Goal: Task Accomplishment & Management: Use online tool/utility

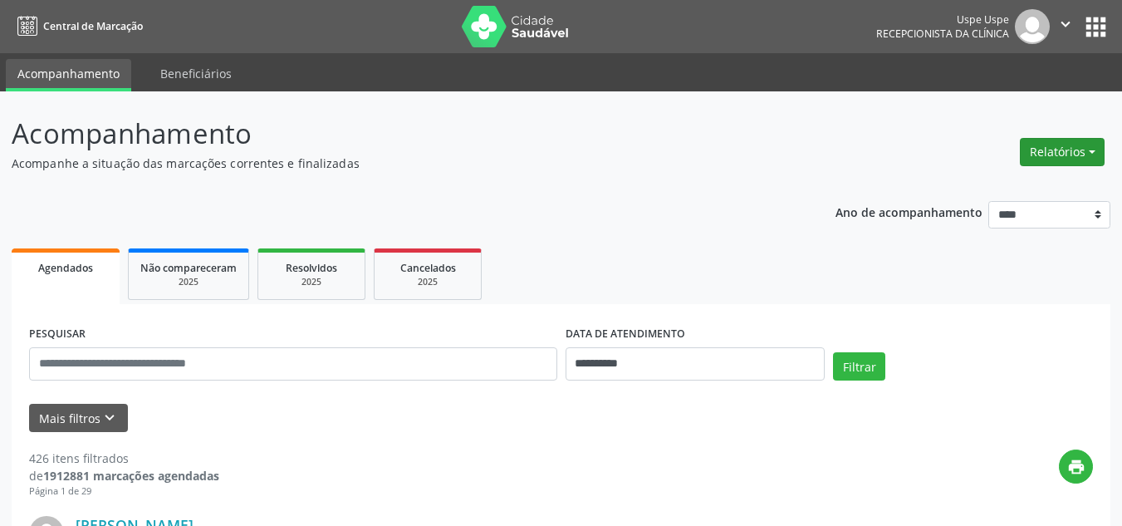
click at [1062, 146] on button "Relatórios" at bounding box center [1062, 152] width 85 height 28
click at [997, 191] on link "Agendamentos" at bounding box center [1014, 187] width 179 height 23
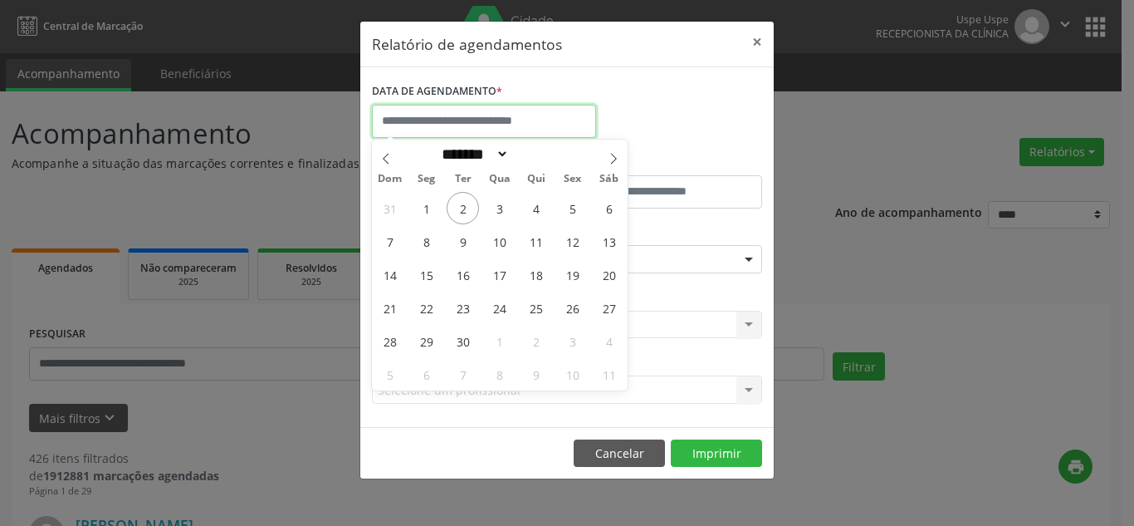
click at [561, 119] on input "text" at bounding box center [484, 121] width 224 height 33
click at [464, 212] on span "2" at bounding box center [463, 208] width 32 height 32
type input "**********"
click at [464, 212] on span "2" at bounding box center [463, 208] width 32 height 32
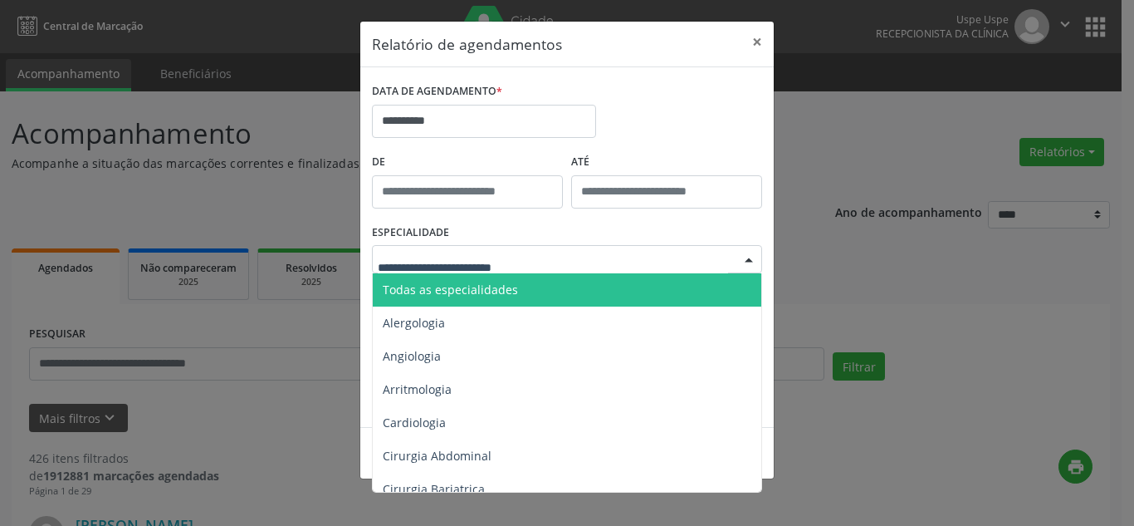
click at [539, 279] on span "Todas as especialidades" at bounding box center [568, 289] width 391 height 33
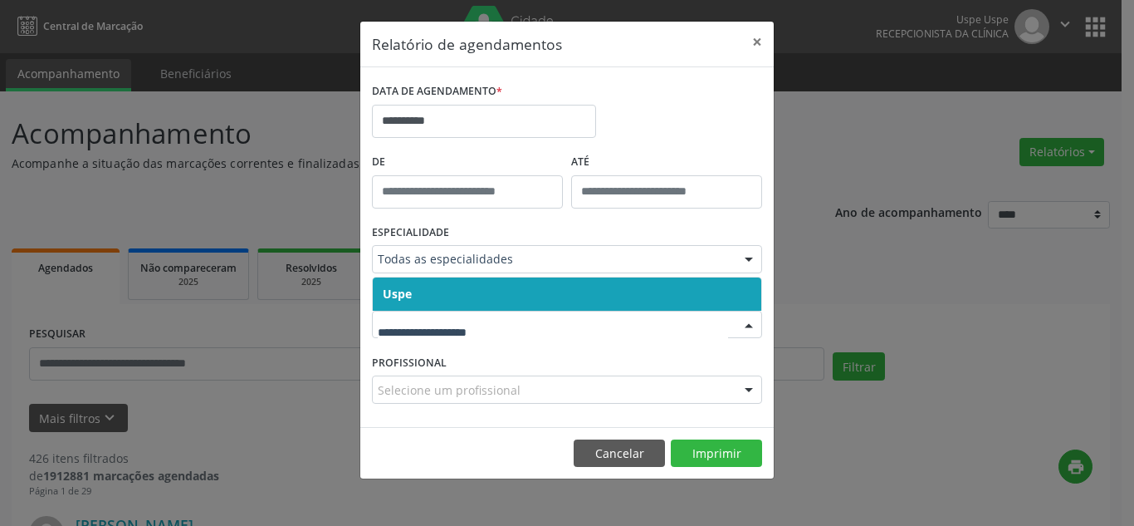
click at [500, 303] on span "Uspe" at bounding box center [567, 293] width 389 height 33
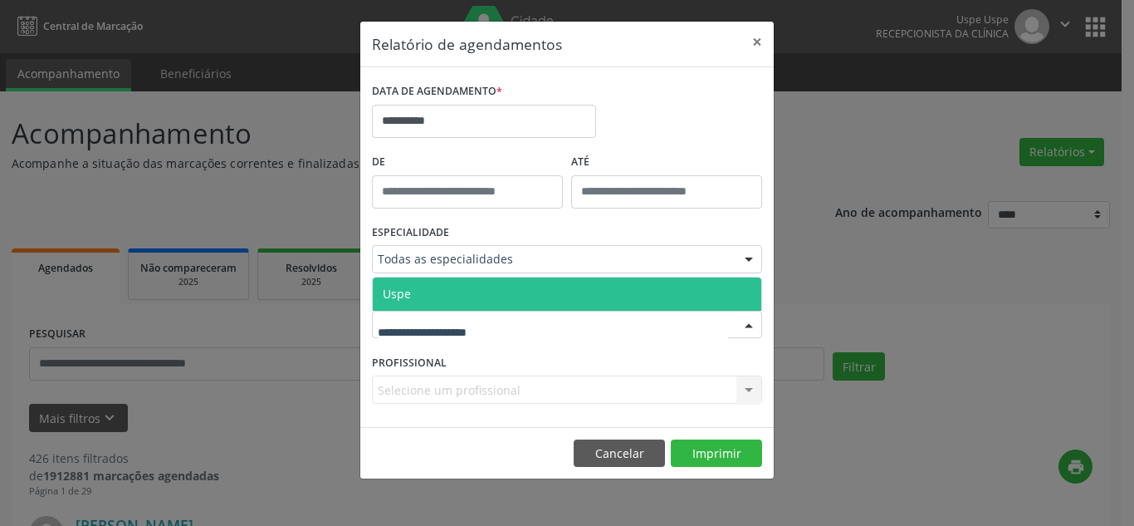
click at [479, 302] on span "Uspe" at bounding box center [567, 293] width 389 height 33
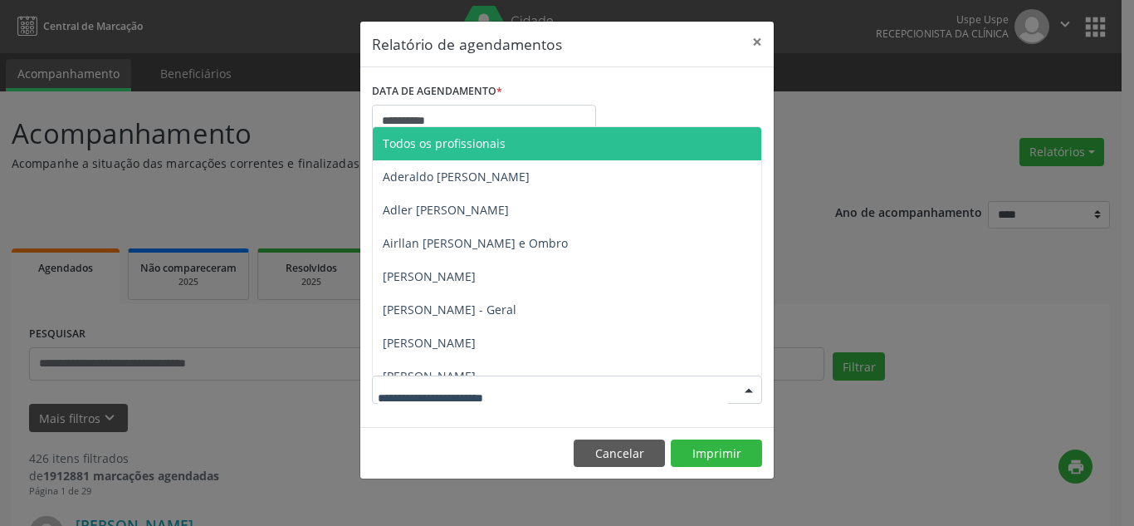
click at [492, 145] on span "Todos os profissionais" at bounding box center [444, 143] width 123 height 16
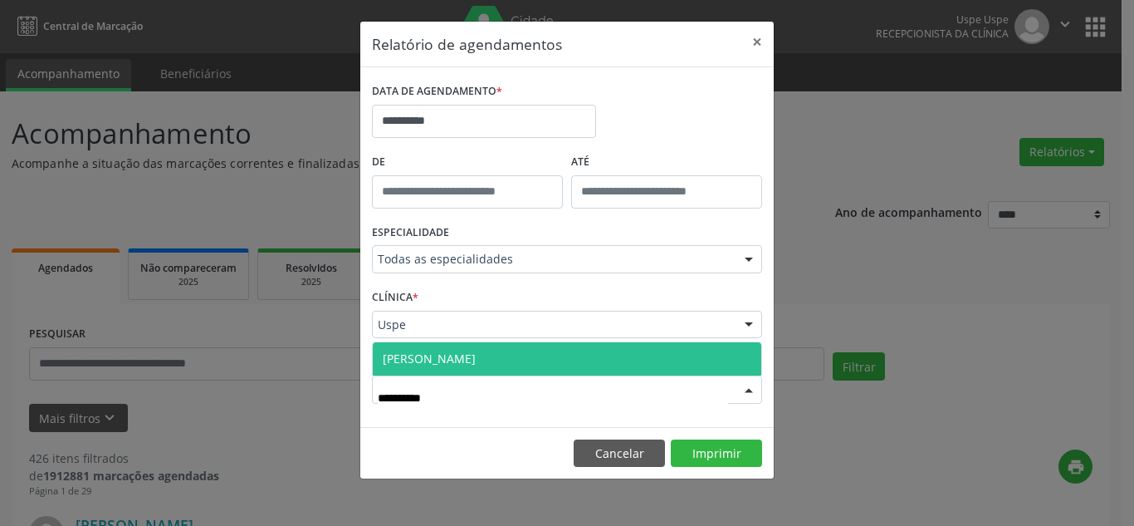
type input "**********"
click at [551, 355] on span "[PERSON_NAME]" at bounding box center [567, 358] width 389 height 33
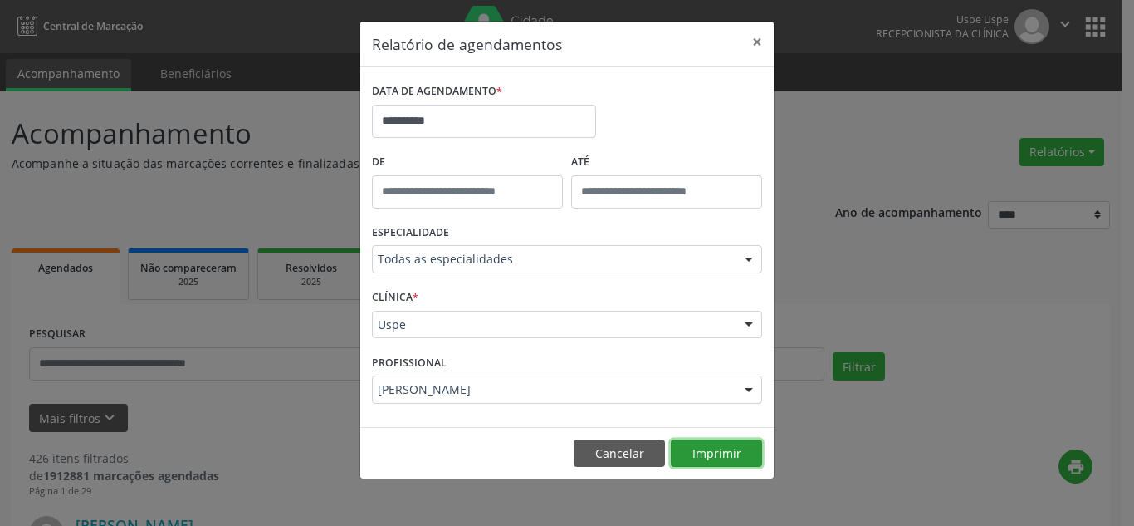
click at [717, 461] on button "Imprimir" at bounding box center [716, 453] width 91 height 28
